Goal: Navigation & Orientation: Find specific page/section

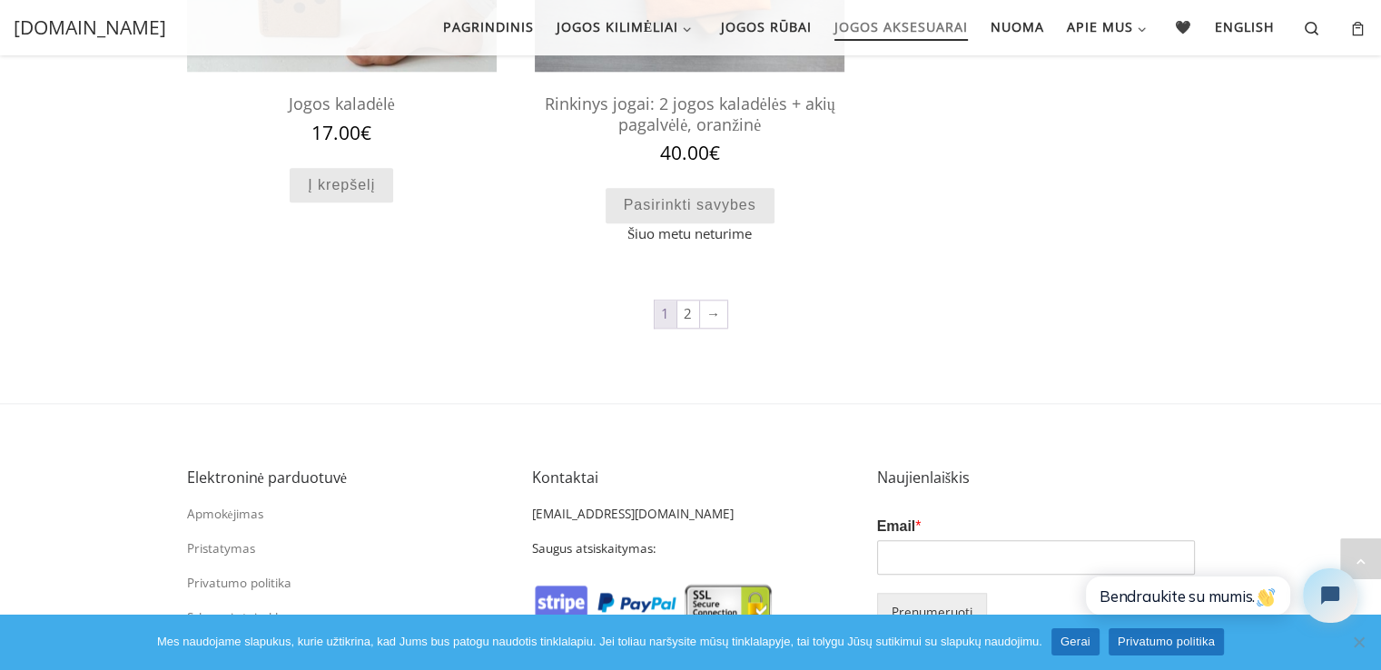
scroll to position [1847, 0]
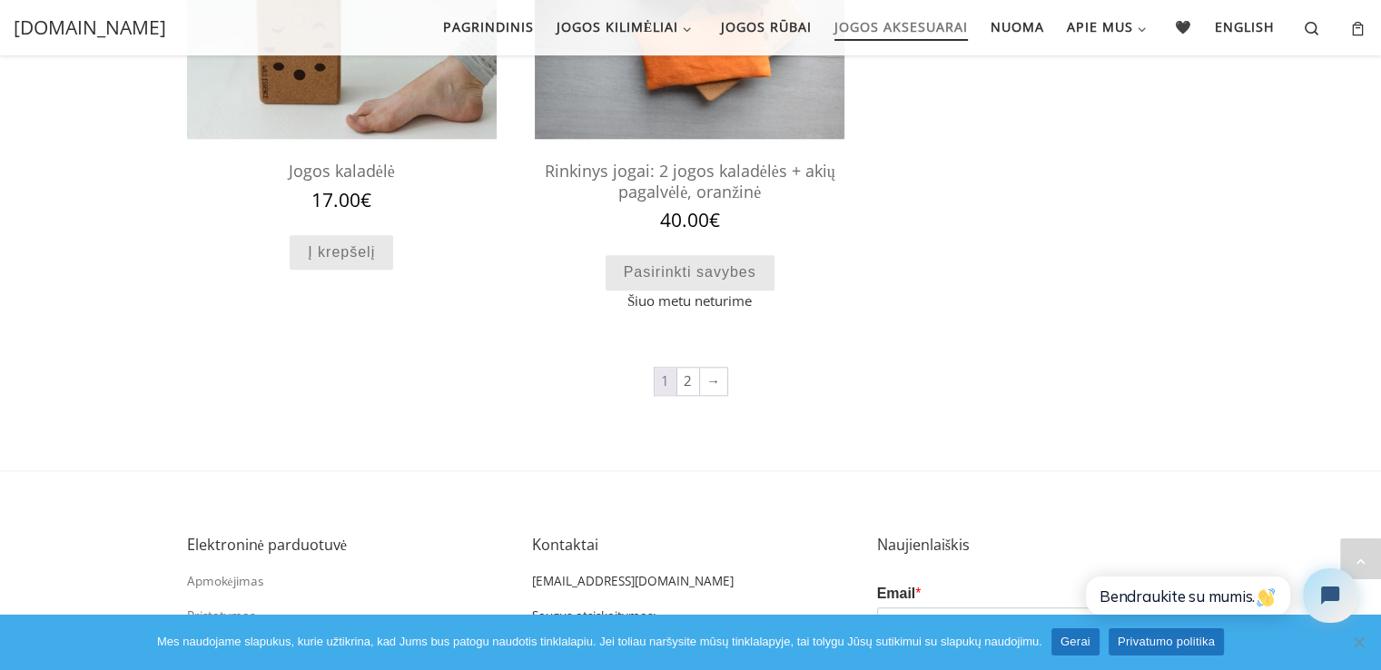
drag, startPoint x: 1391, startPoint y: 136, endPoint x: 260, endPoint y: 20, distance: 1137.1
click at [686, 381] on link "2" at bounding box center [688, 381] width 22 height 27
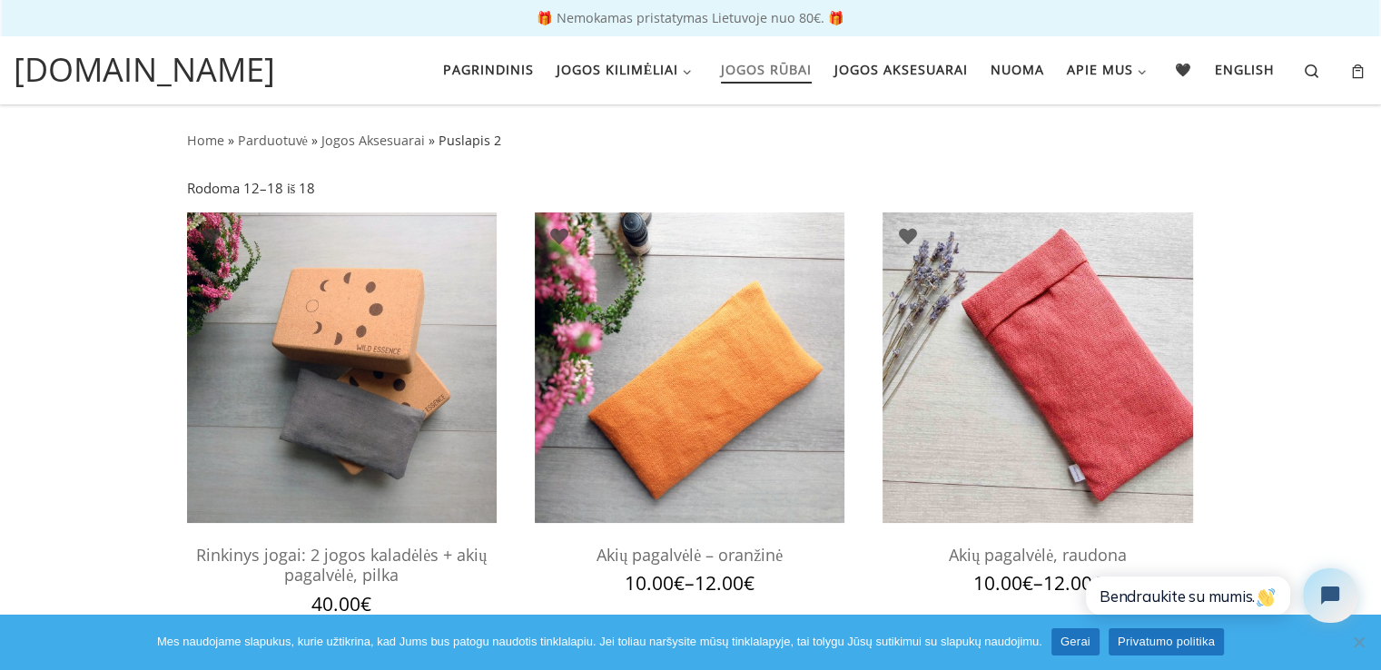
click at [763, 66] on span "Jogos rūbai" at bounding box center [766, 68] width 91 height 34
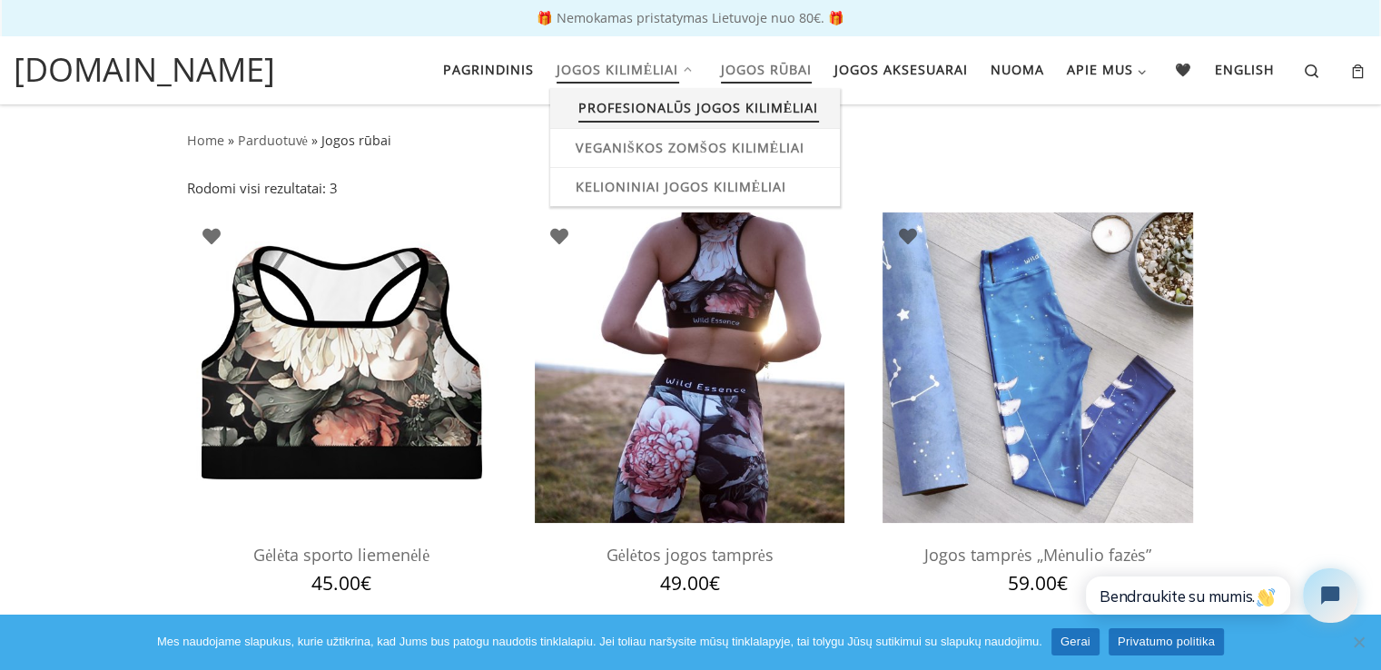
click at [657, 105] on span "Profesionalūs jogos kilimėliai" at bounding box center [698, 106] width 241 height 34
